Goal: Task Accomplishment & Management: Use online tool/utility

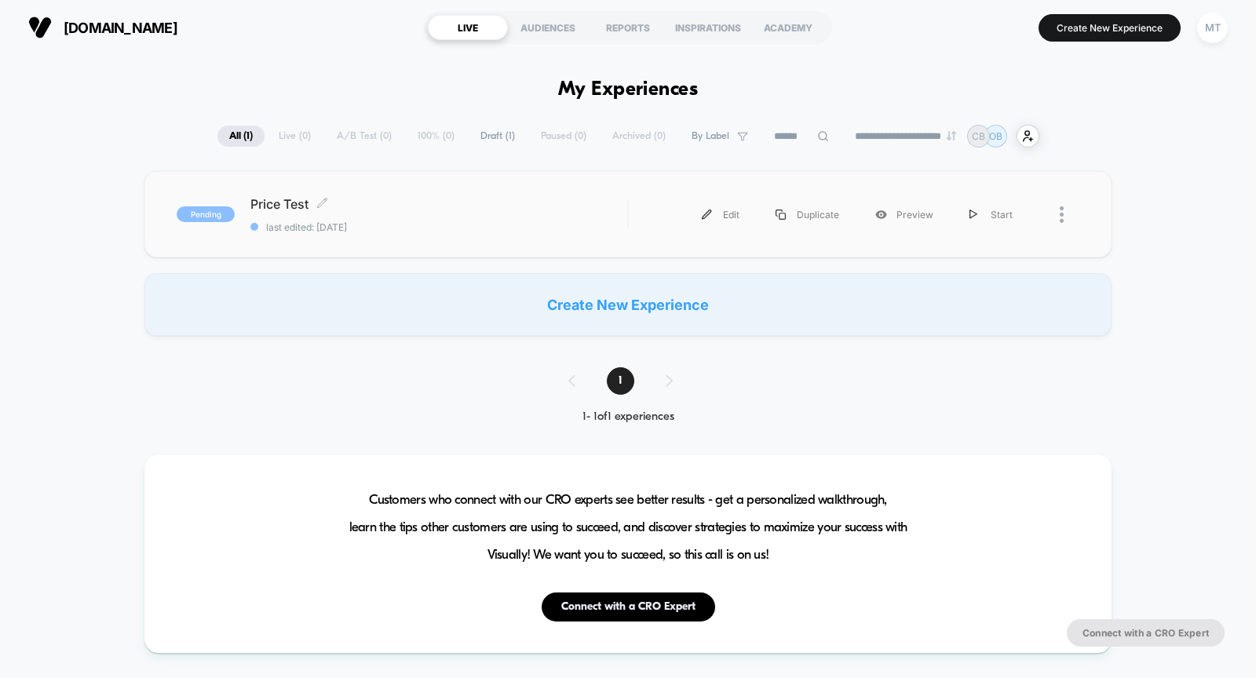
click at [419, 214] on div "Price Test Click to edit experience details Click to edit experience details la…" at bounding box center [438, 214] width 377 height 37
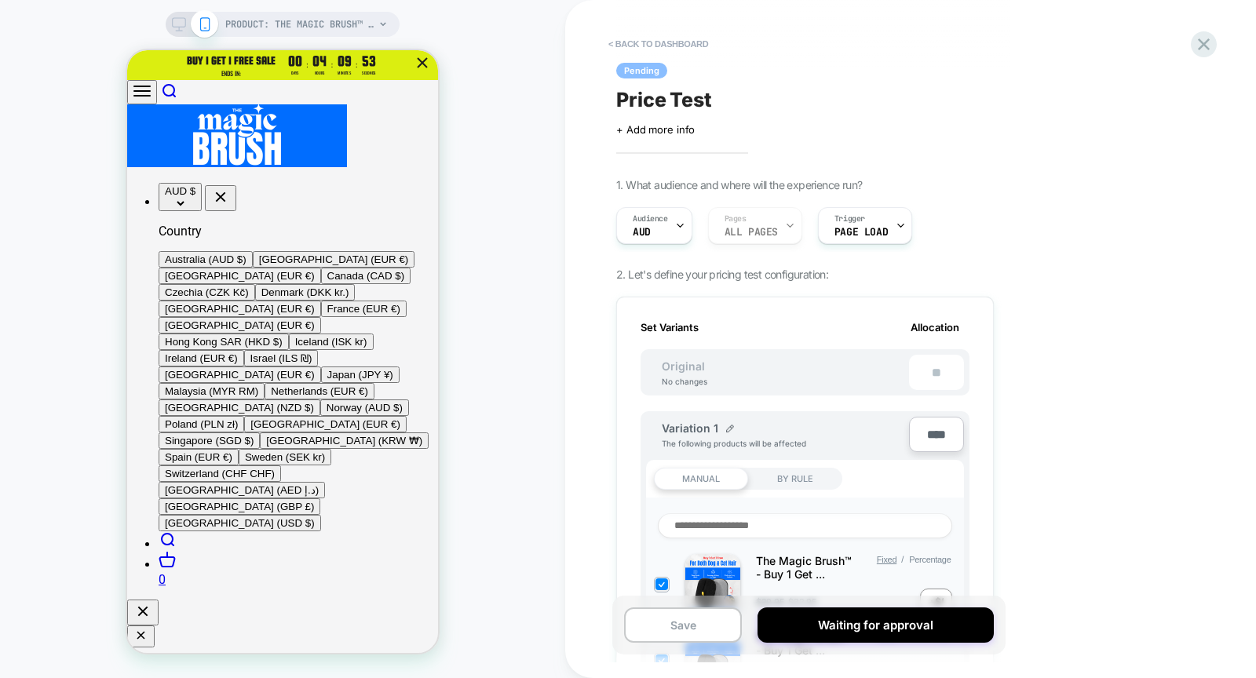
scroll to position [0, 2]
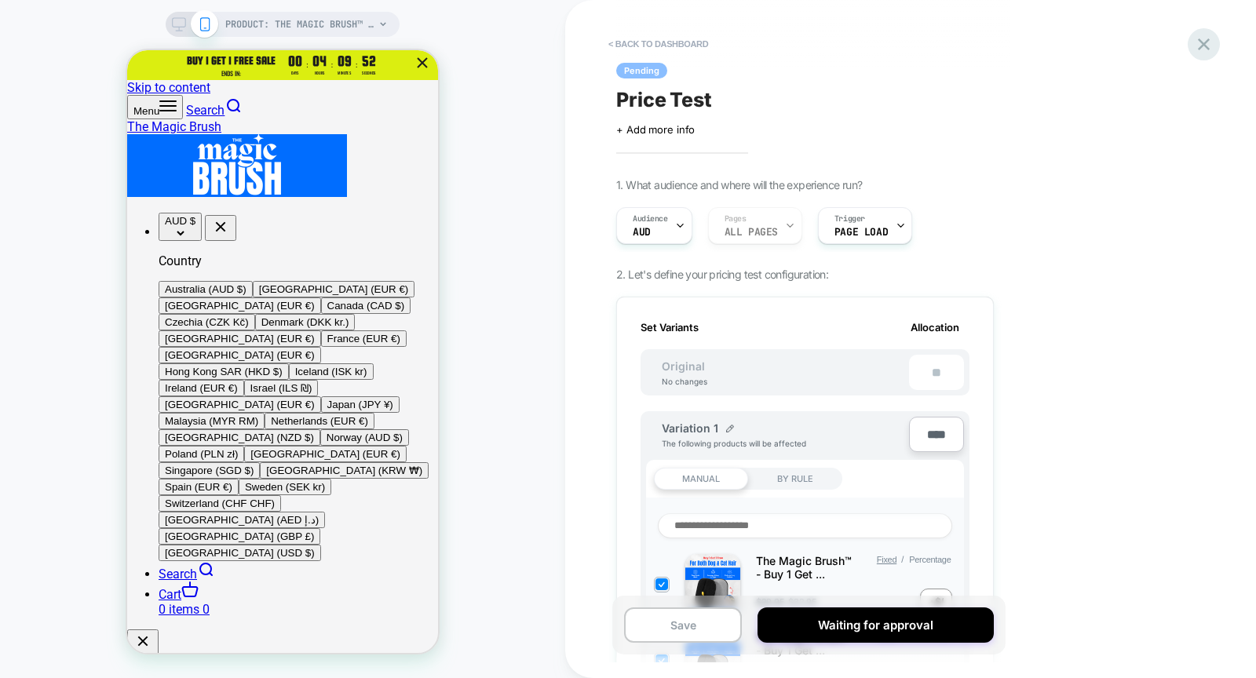
click at [1194, 41] on icon at bounding box center [1203, 44] width 21 height 21
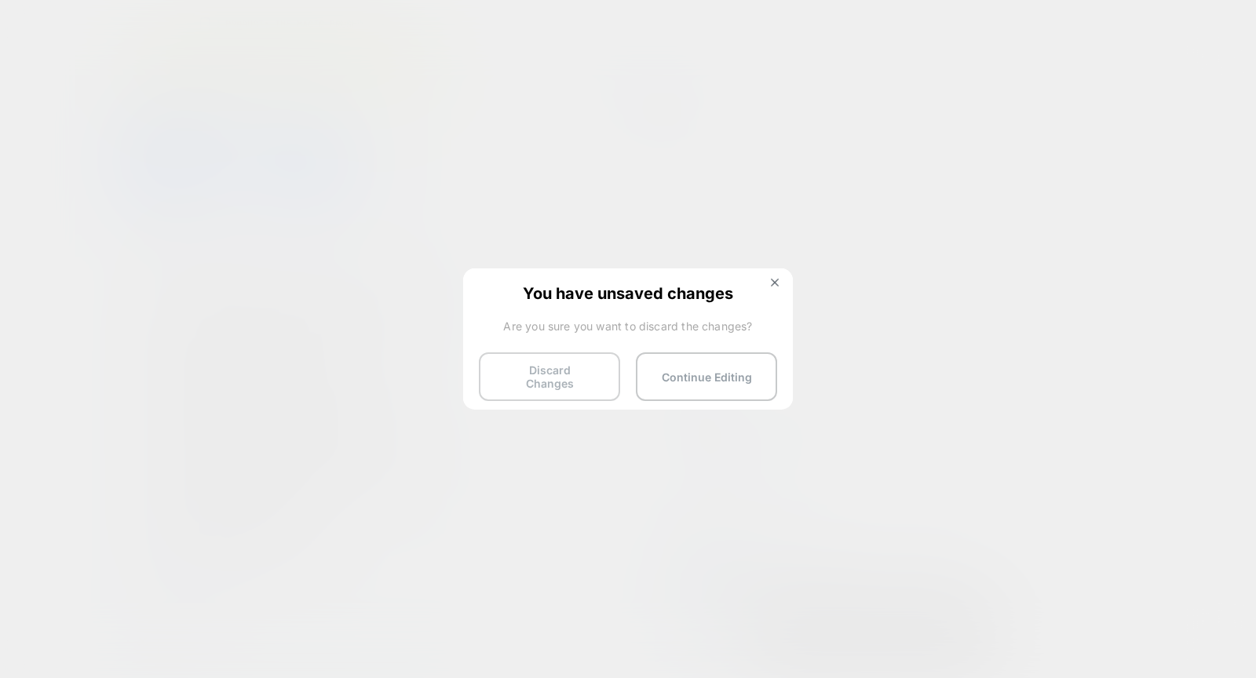
click at [573, 377] on button "Discard Changes" at bounding box center [549, 376] width 141 height 49
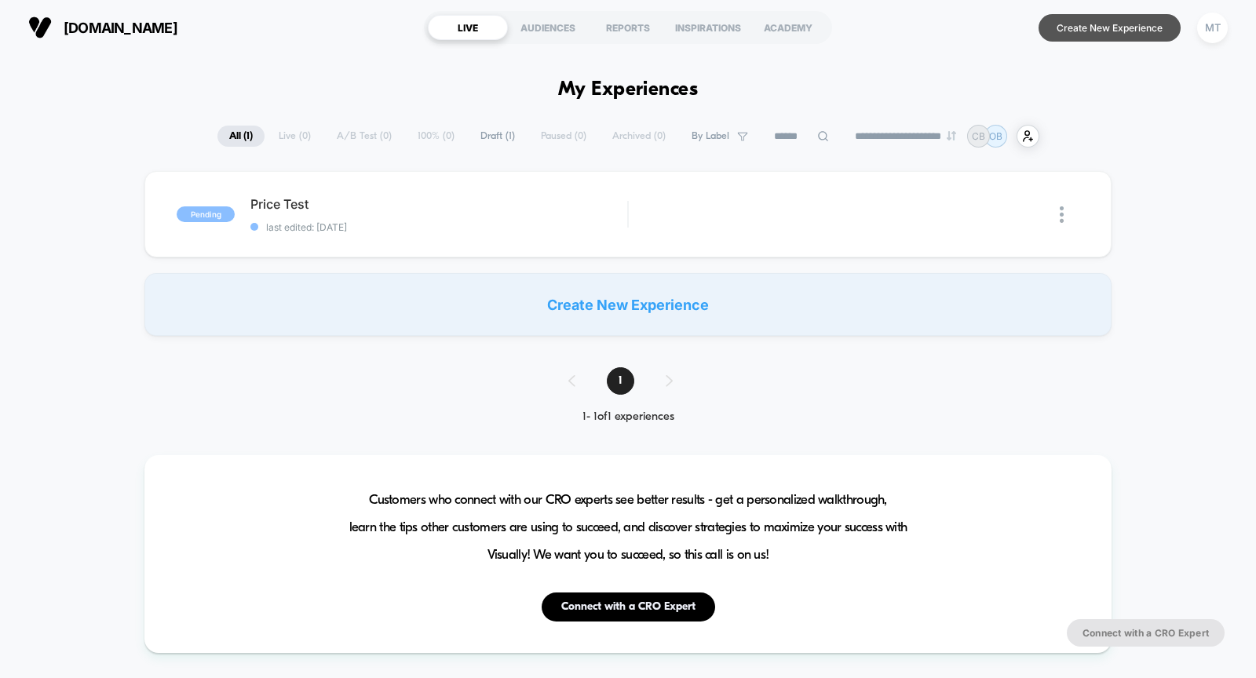
click at [1108, 29] on button "Create New Experience" at bounding box center [1109, 27] width 142 height 27
